Goal: Information Seeking & Learning: Learn about a topic

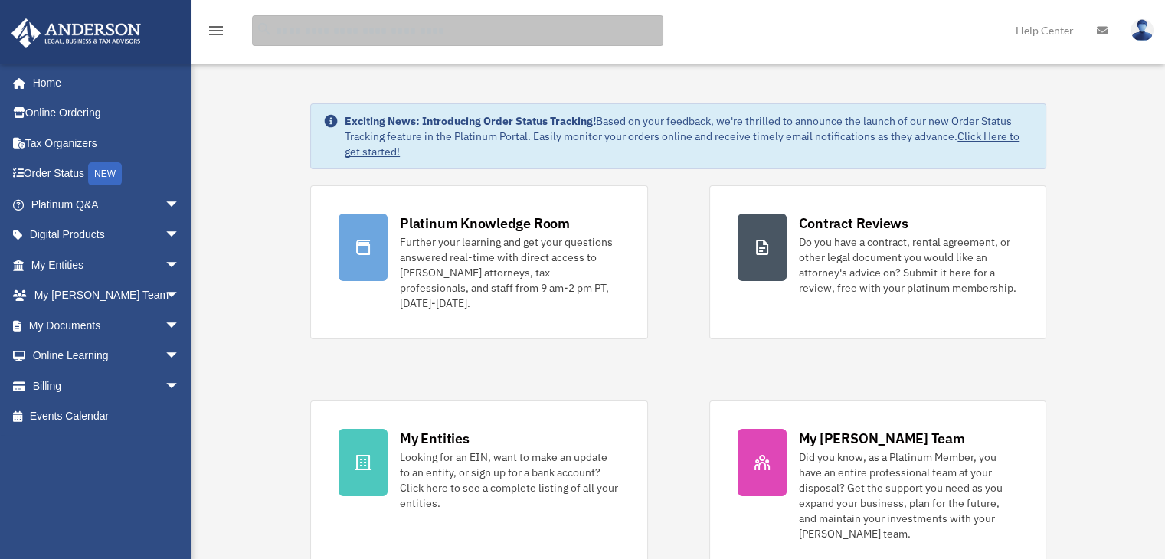
click at [289, 30] on input "search" at bounding box center [457, 30] width 411 height 31
type input "****"
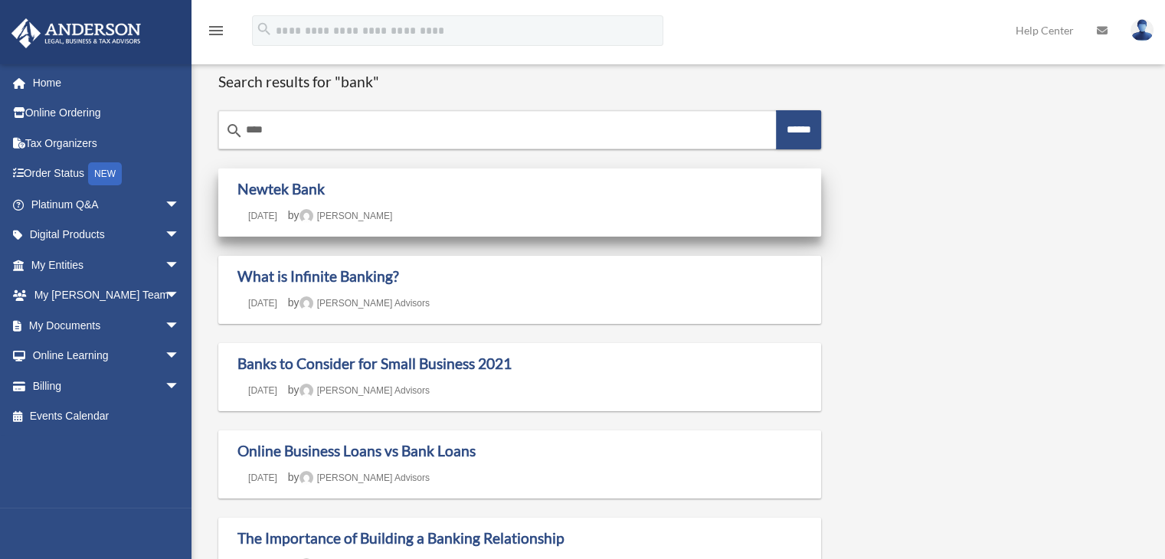
click at [254, 212] on time "February 1, 2024" at bounding box center [262, 216] width 51 height 11
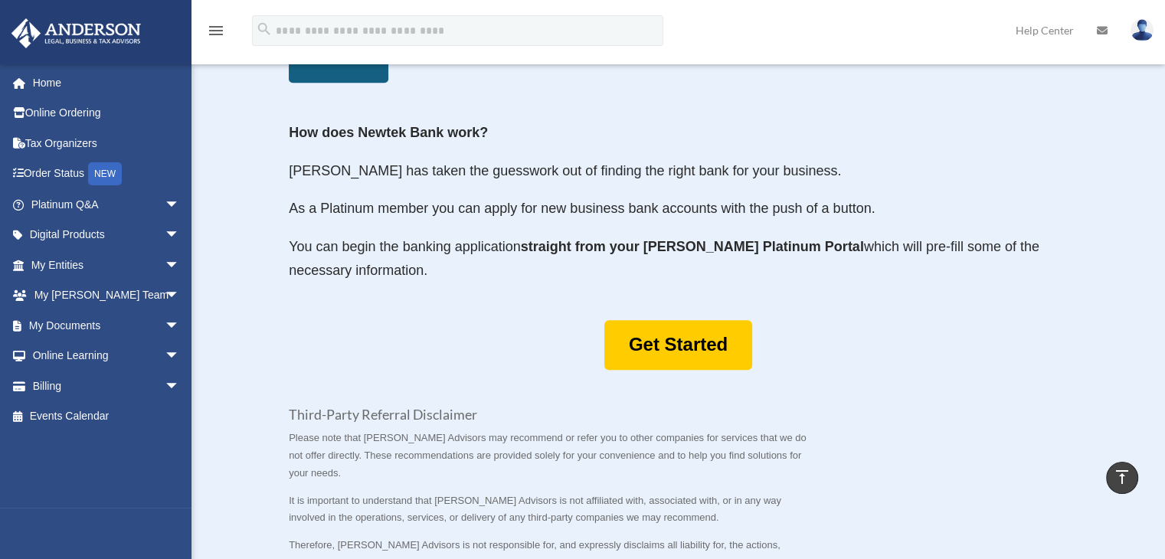
scroll to position [708, 0]
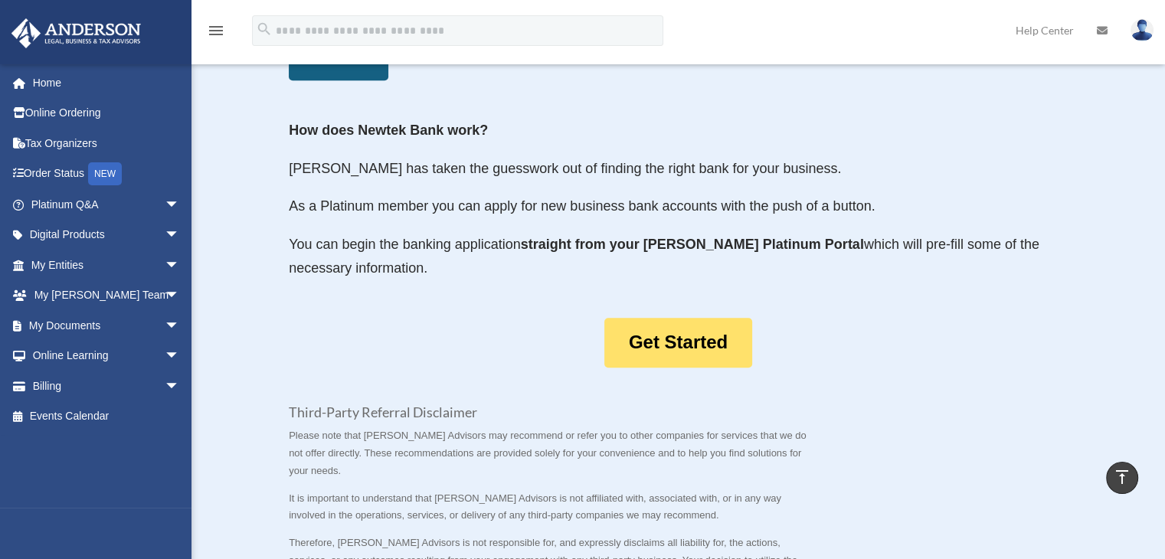
click at [700, 352] on link "Get Started" at bounding box center [678, 343] width 148 height 50
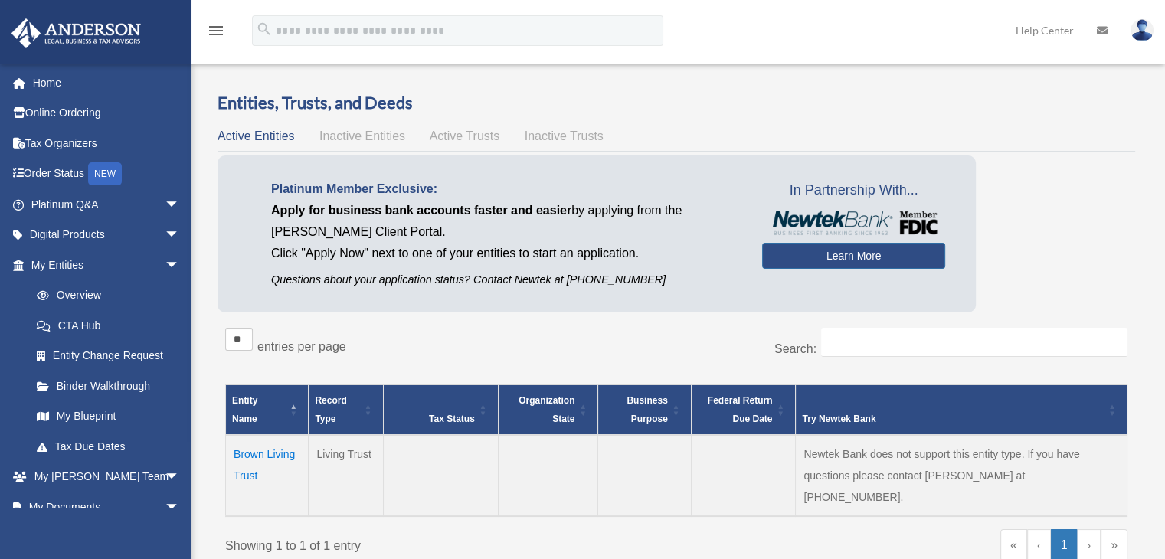
click at [350, 134] on span "Inactive Entities" at bounding box center [362, 135] width 86 height 13
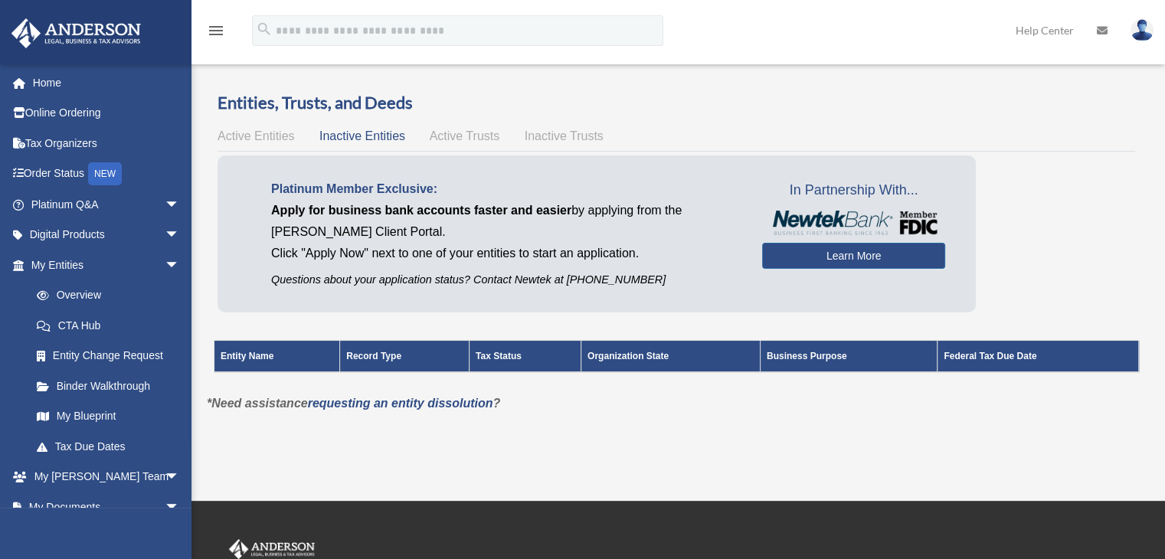
click at [439, 133] on span "Active Trusts" at bounding box center [465, 135] width 70 height 13
click at [563, 137] on span "Inactive Trusts" at bounding box center [564, 135] width 79 height 13
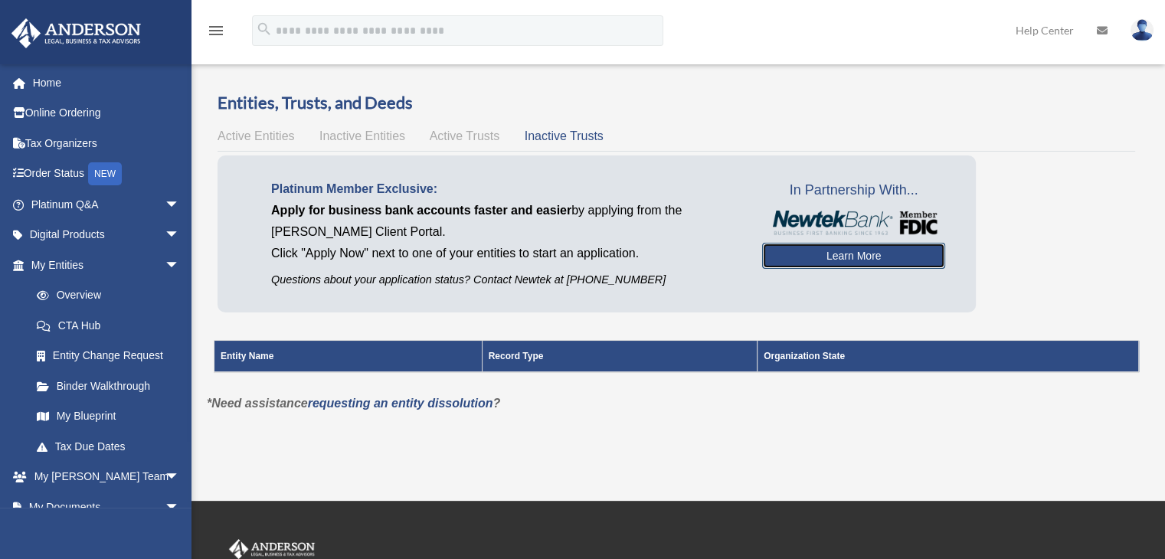
click at [850, 256] on link "Learn More" at bounding box center [853, 256] width 183 height 26
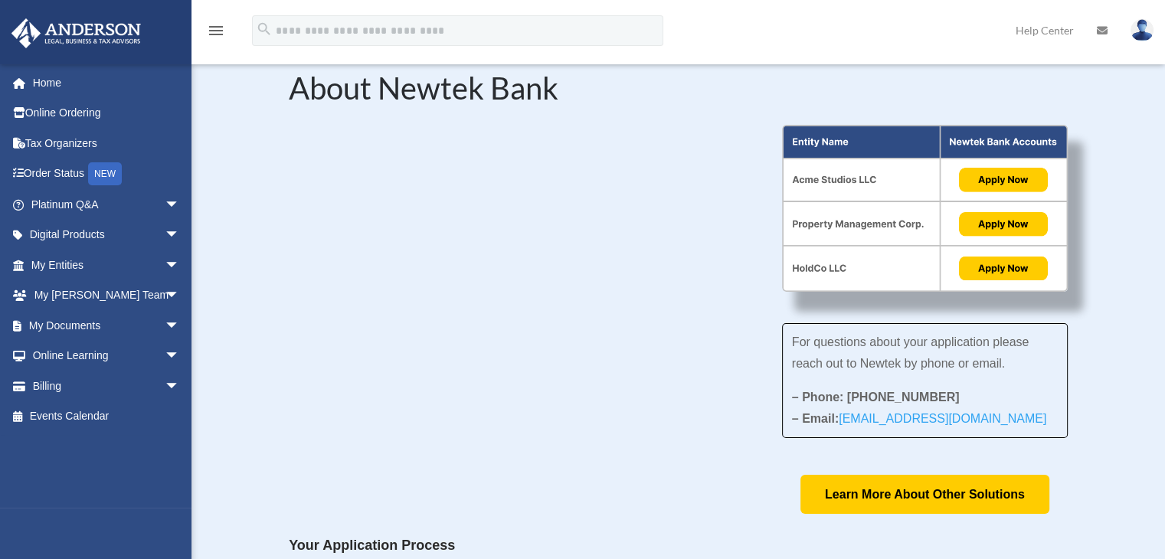
click at [510, 479] on div "For questions about your application please reach out to Newtek by phone or ema…" at bounding box center [678, 319] width 779 height 389
